Goal: Task Accomplishment & Management: Use online tool/utility

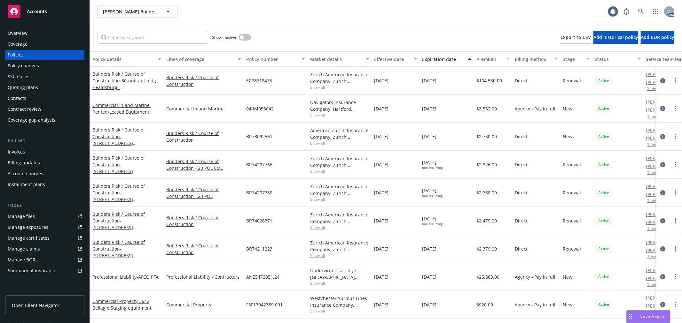
click at [44, 12] on span "Accounts" at bounding box center [37, 11] width 20 height 5
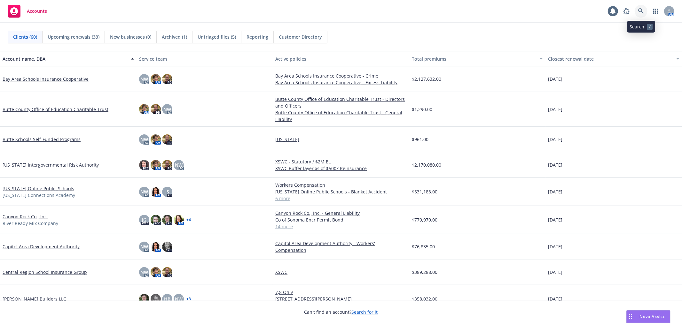
click at [642, 14] on icon at bounding box center [641, 11] width 6 height 6
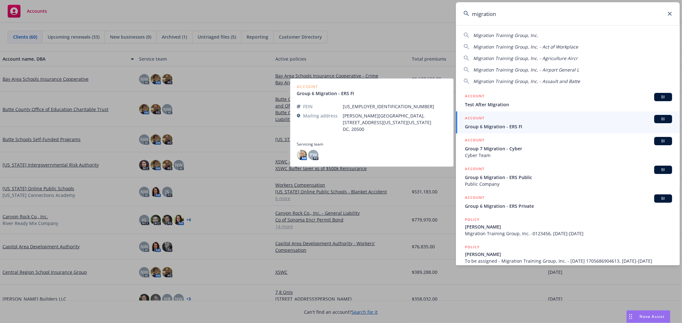
type input "migration"
click at [504, 127] on span "Group 6 Migration - ERS FI" at bounding box center [568, 126] width 207 height 7
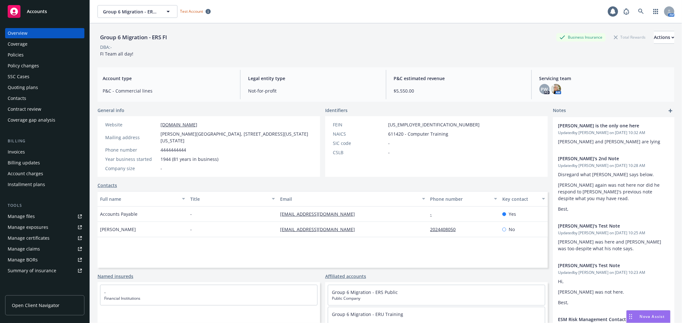
click at [58, 91] on div "Quoting plans" at bounding box center [45, 87] width 74 height 10
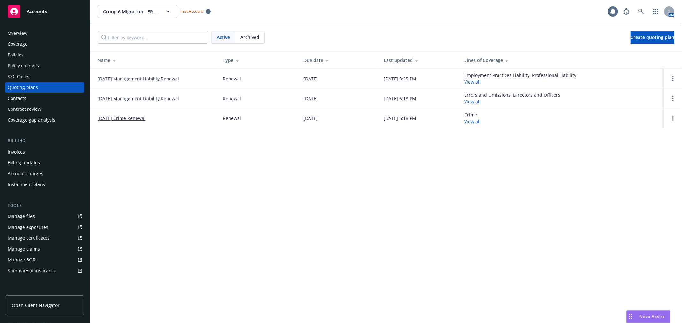
click at [154, 78] on link "[DATE] Management Liability Renewal" at bounding box center [137, 78] width 81 height 7
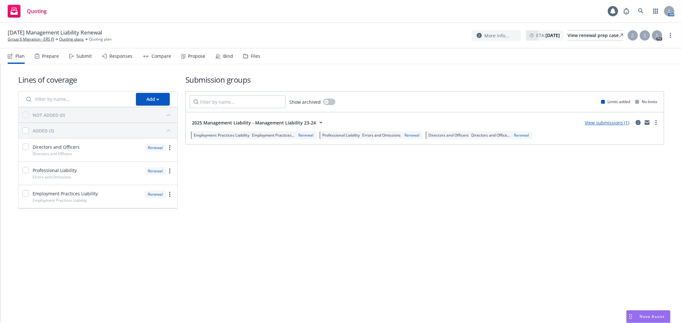
click at [219, 56] on div "Bind" at bounding box center [224, 56] width 18 height 15
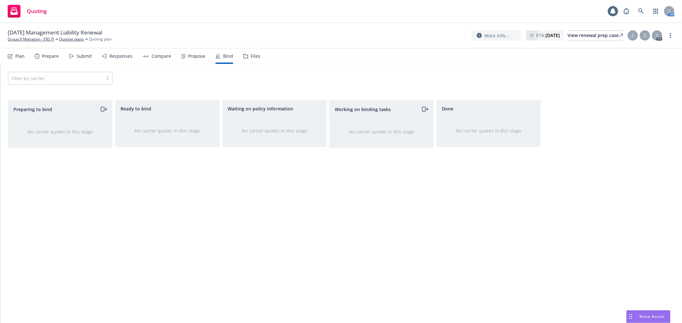
click at [188, 57] on div "Propose" at bounding box center [196, 56] width 17 height 5
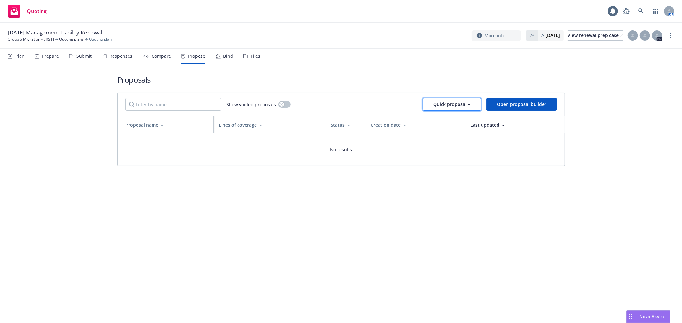
click at [448, 104] on div "Quick proposal" at bounding box center [451, 104] width 37 height 12
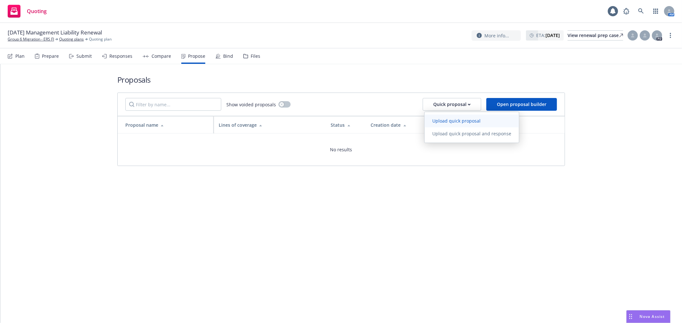
click at [462, 121] on span "Upload quick proposal" at bounding box center [456, 121] width 64 height 6
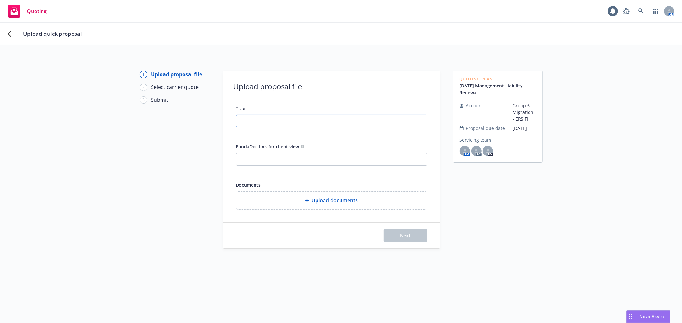
click at [236, 120] on input "Title" at bounding box center [331, 121] width 190 height 12
type input "test proposal"
click at [328, 202] on span "Upload documents" at bounding box center [334, 201] width 46 height 8
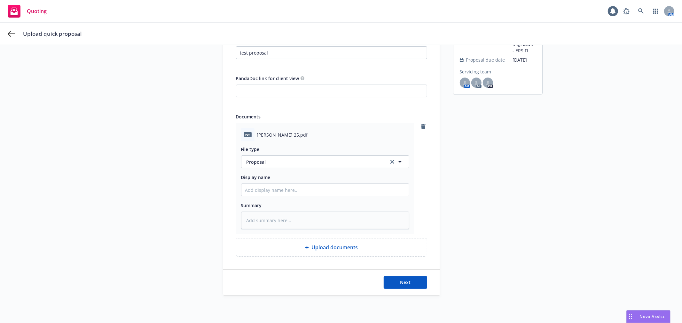
scroll to position [71, 0]
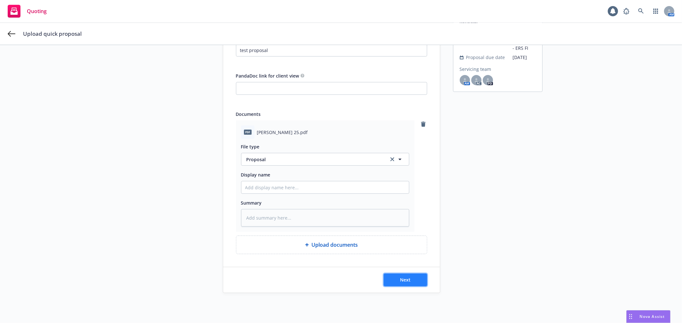
click at [395, 282] on button "Next" at bounding box center [404, 280] width 43 height 13
type textarea "x"
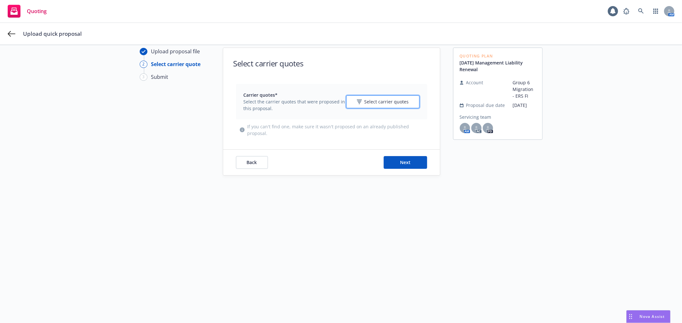
click at [394, 101] on span "Select carrier quotes" at bounding box center [386, 101] width 44 height 7
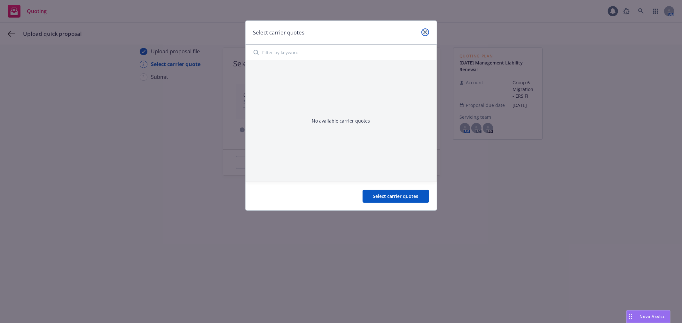
click at [427, 31] on link "close" at bounding box center [425, 32] width 8 height 8
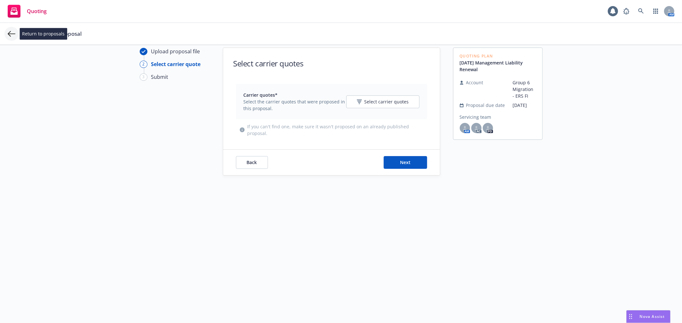
click at [11, 33] on icon at bounding box center [12, 34] width 8 height 8
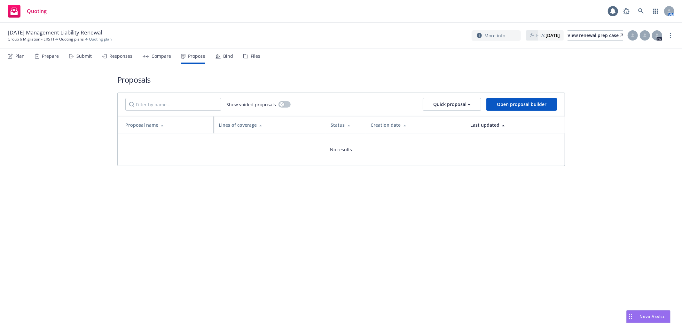
click at [119, 54] on div "Responses" at bounding box center [120, 56] width 23 height 5
